Goal: Find specific page/section: Find specific page/section

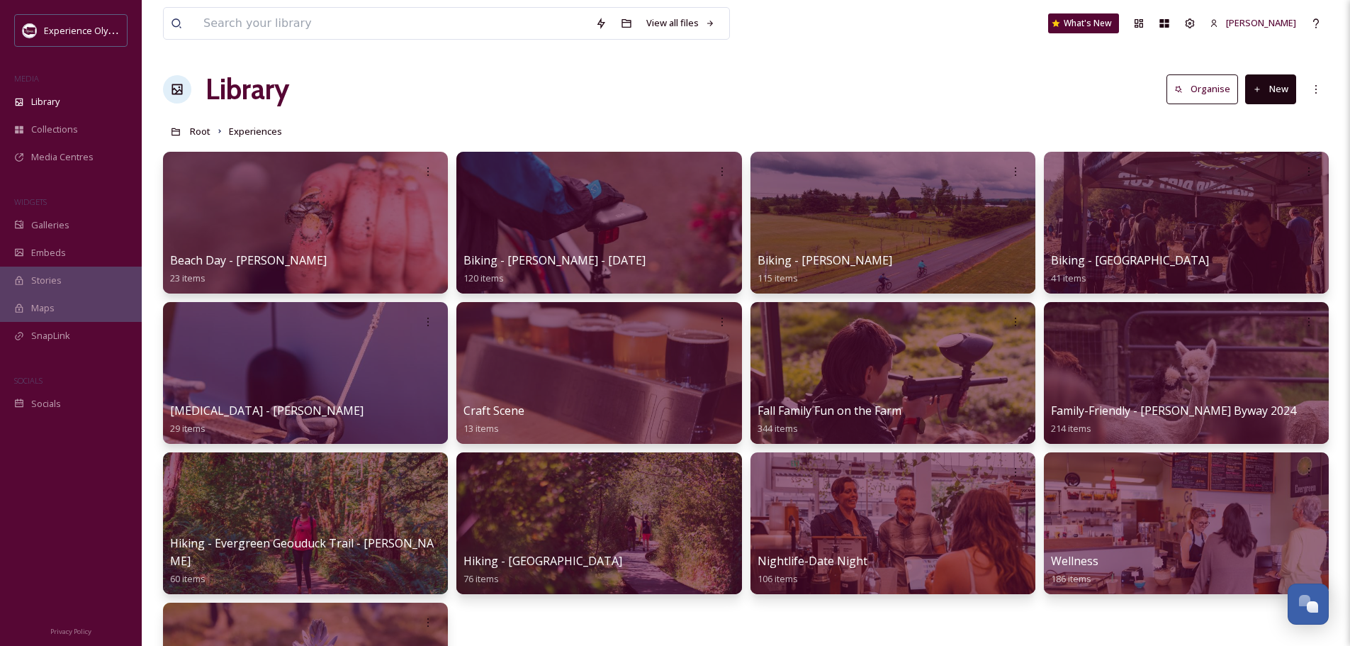
scroll to position [6349, 0]
click at [273, 17] on input at bounding box center [392, 23] width 392 height 31
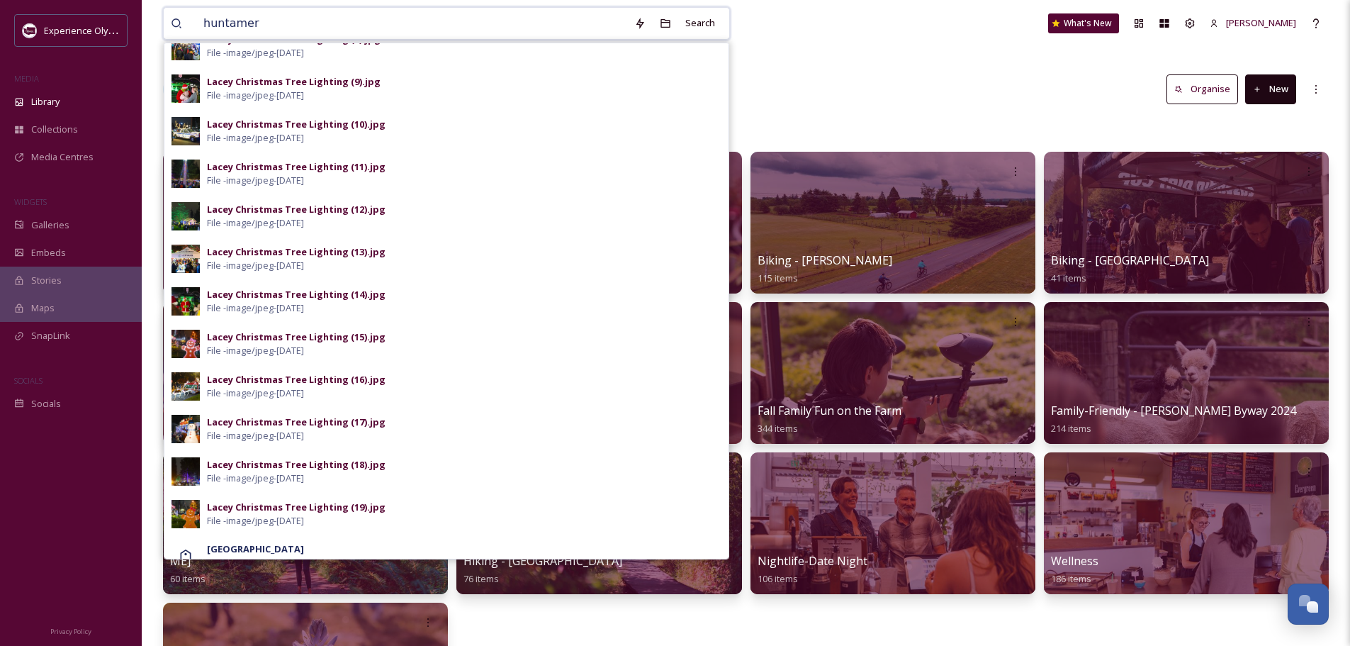
scroll to position [376, 0]
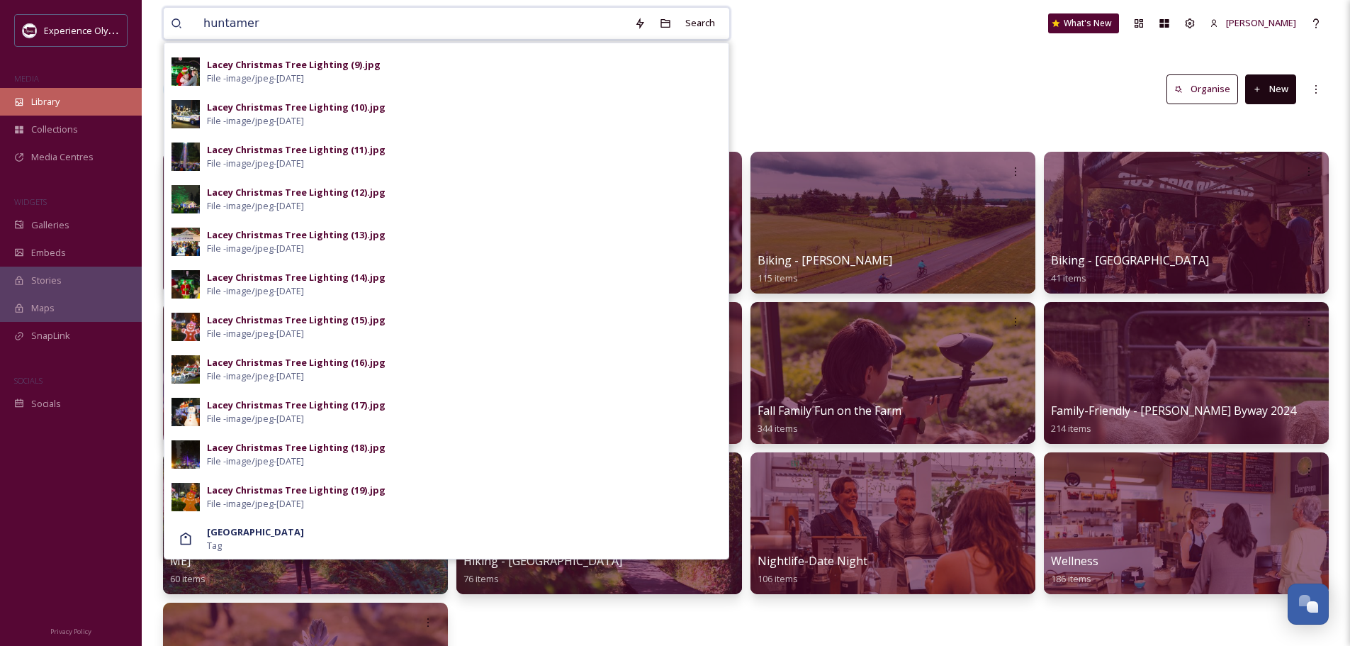
type input "huntamer"
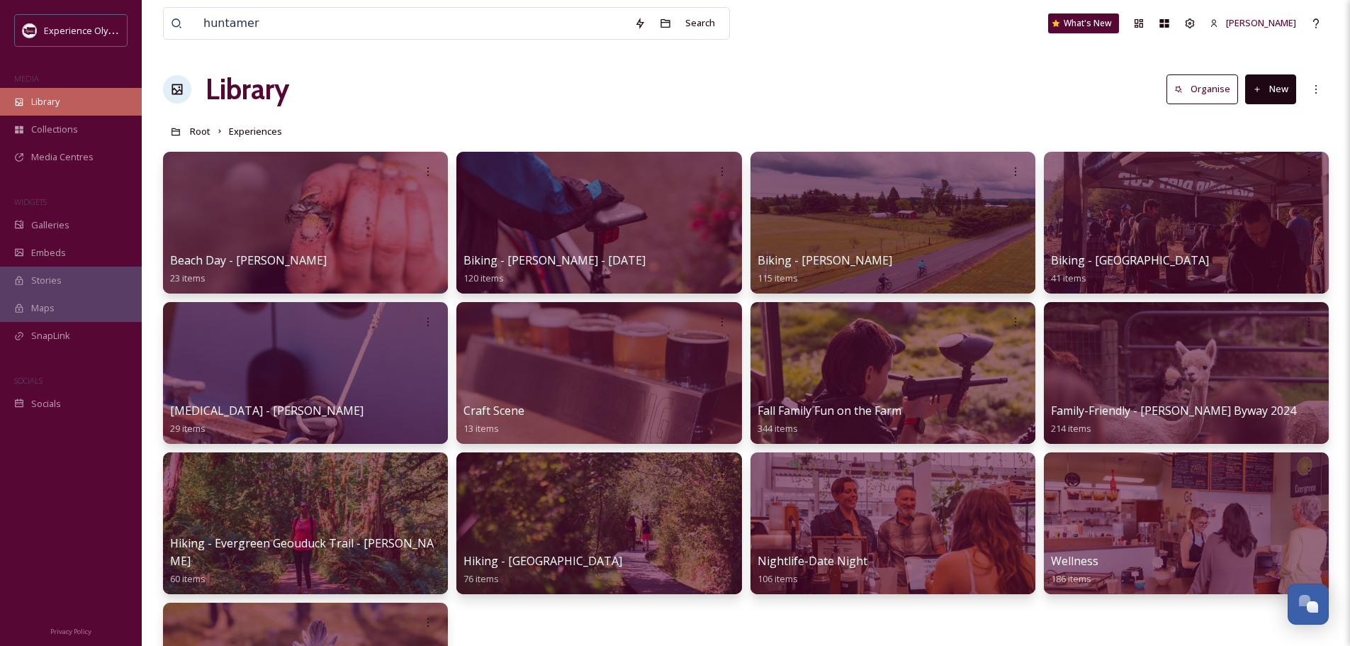
click at [55, 97] on span "Library" at bounding box center [45, 101] width 28 height 13
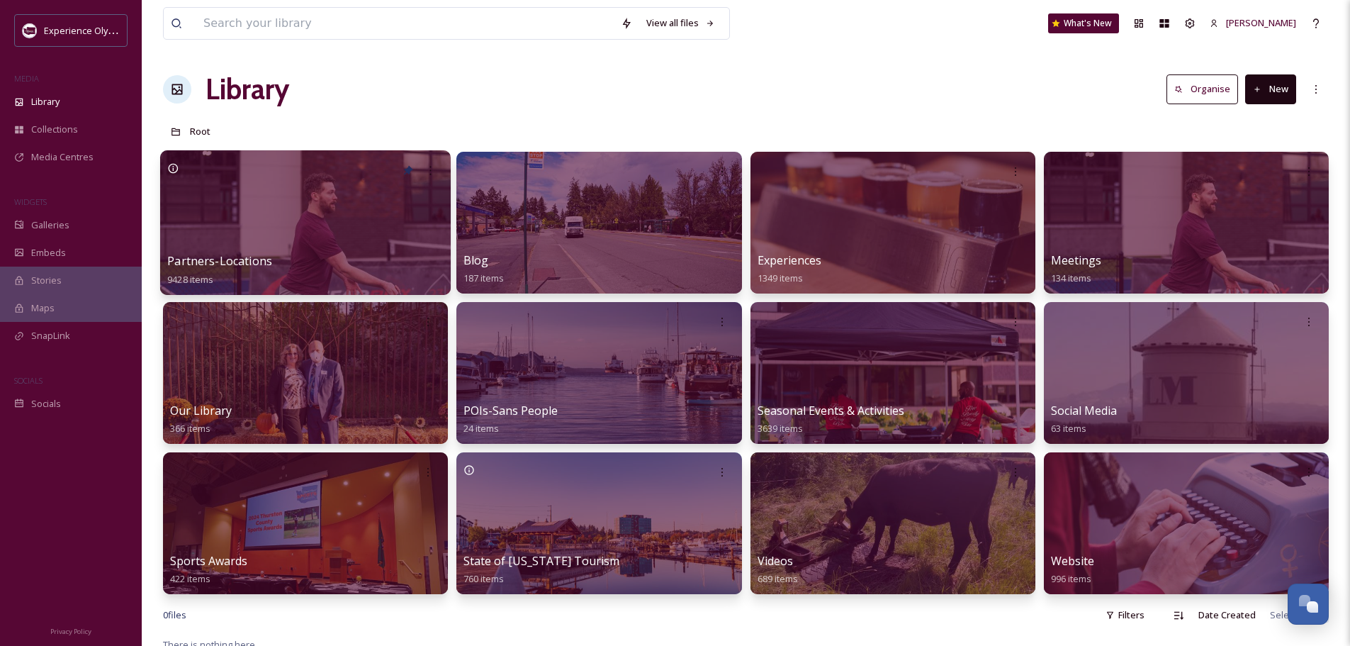
click at [227, 254] on link "Partners-Locations 9428 items" at bounding box center [219, 269] width 105 height 31
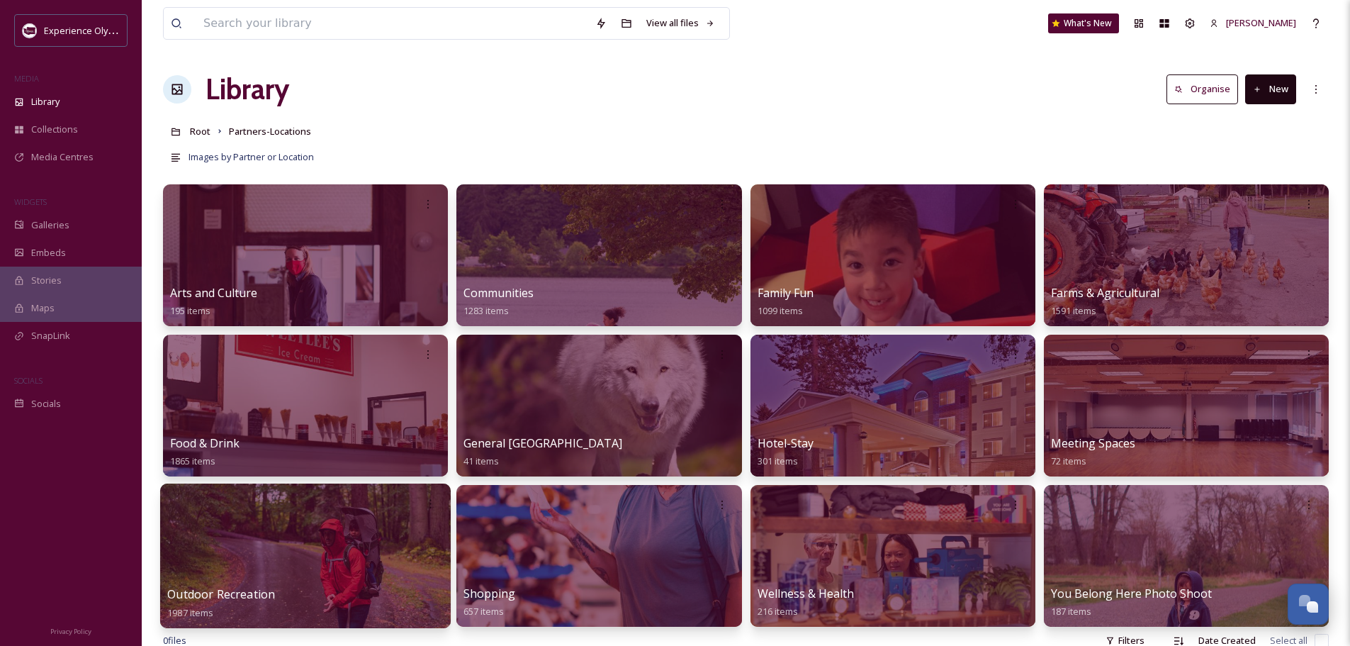
click at [262, 589] on span "Outdoor Recreation" at bounding box center [221, 594] width 108 height 16
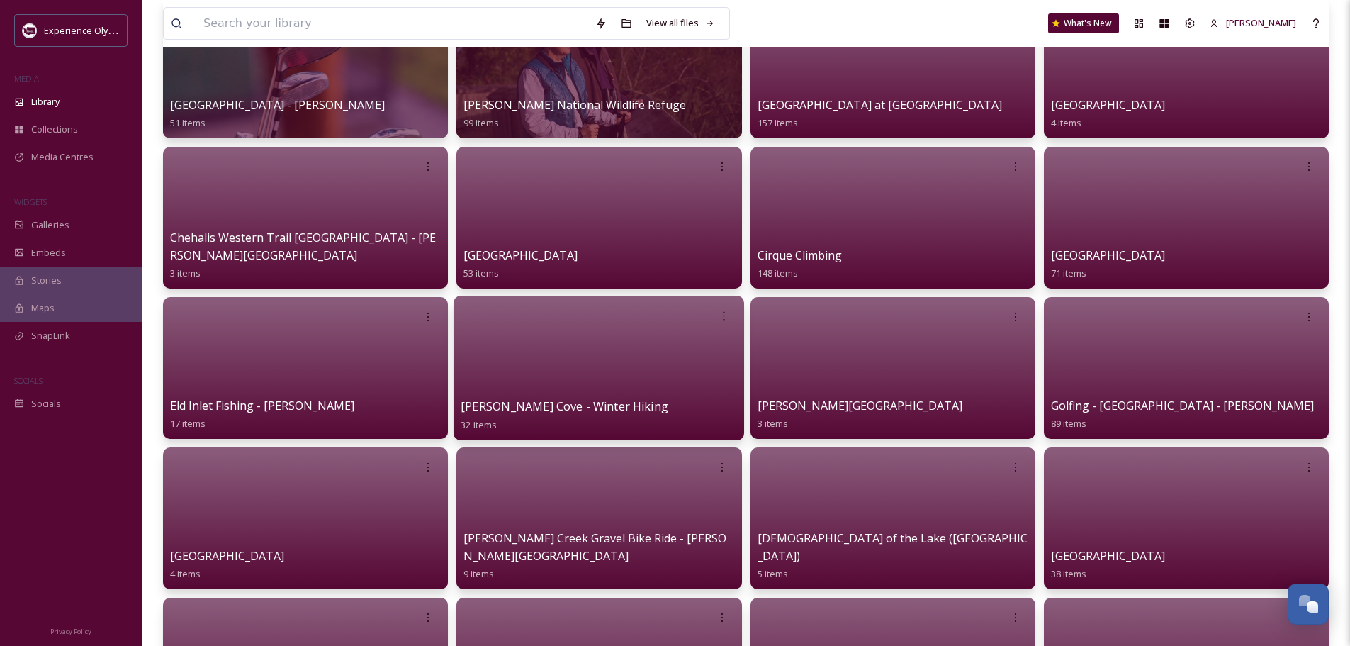
scroll to position [142, 0]
